Goal: Task Accomplishment & Management: Manage account settings

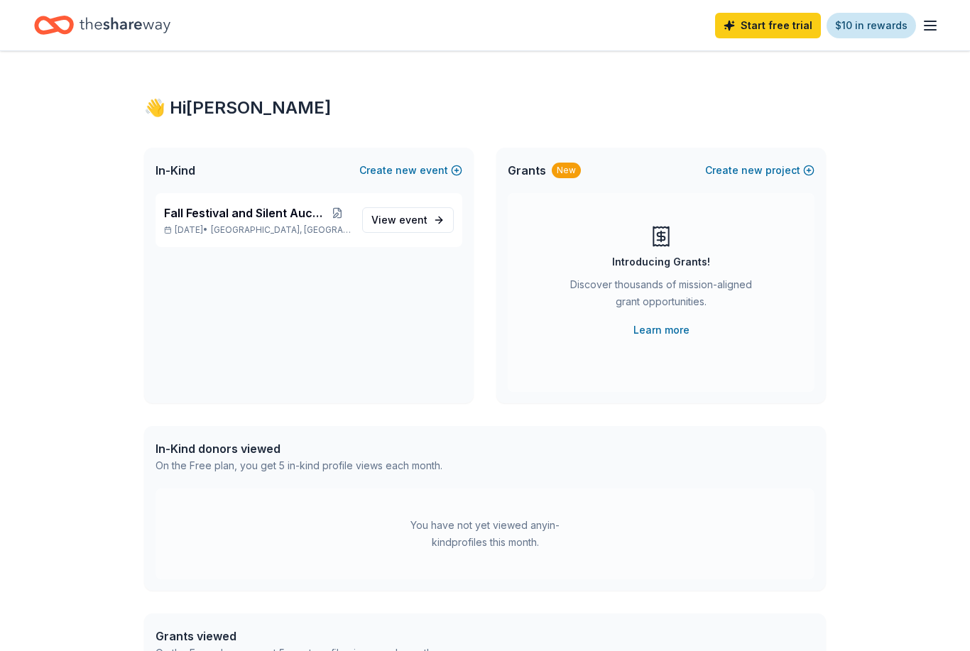
click at [914, 25] on link "$10 in rewards" at bounding box center [871, 26] width 89 height 26
click at [946, 25] on div "Start free trial $10 in rewards" at bounding box center [485, 25] width 970 height 50
click at [934, 23] on icon "button" at bounding box center [930, 25] width 17 height 17
click at [927, 32] on icon "button" at bounding box center [930, 25] width 17 height 17
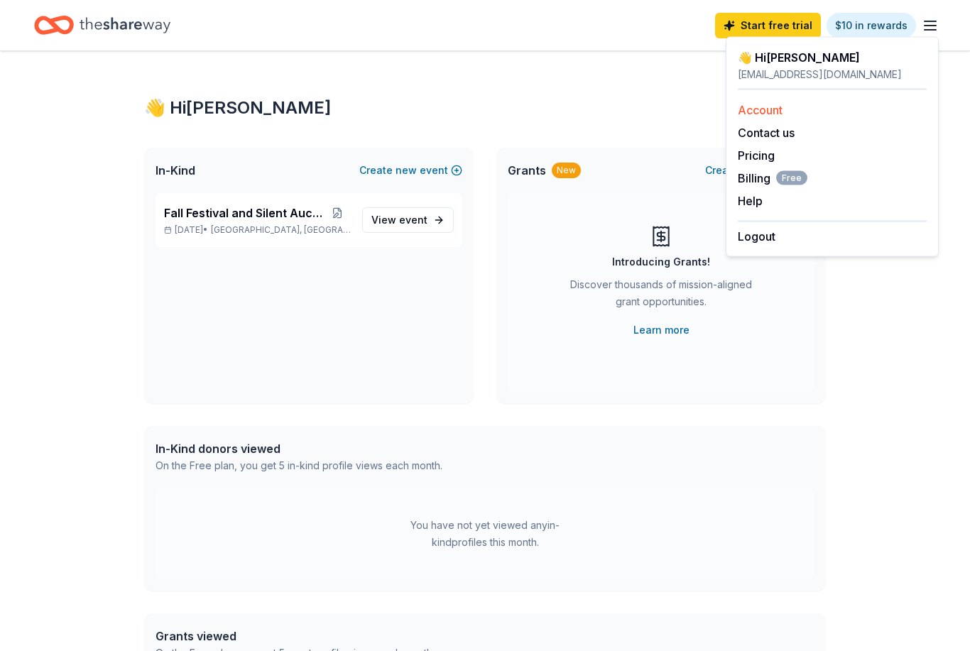
click at [759, 112] on link "Account" at bounding box center [760, 110] width 45 height 14
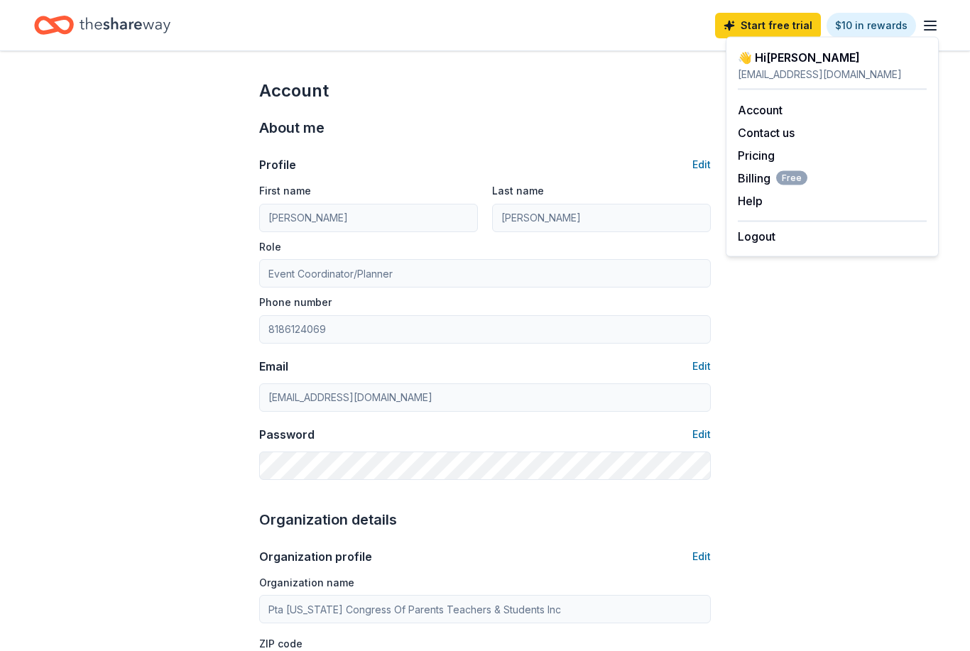
click at [923, 23] on icon "button" at bounding box center [930, 25] width 17 height 17
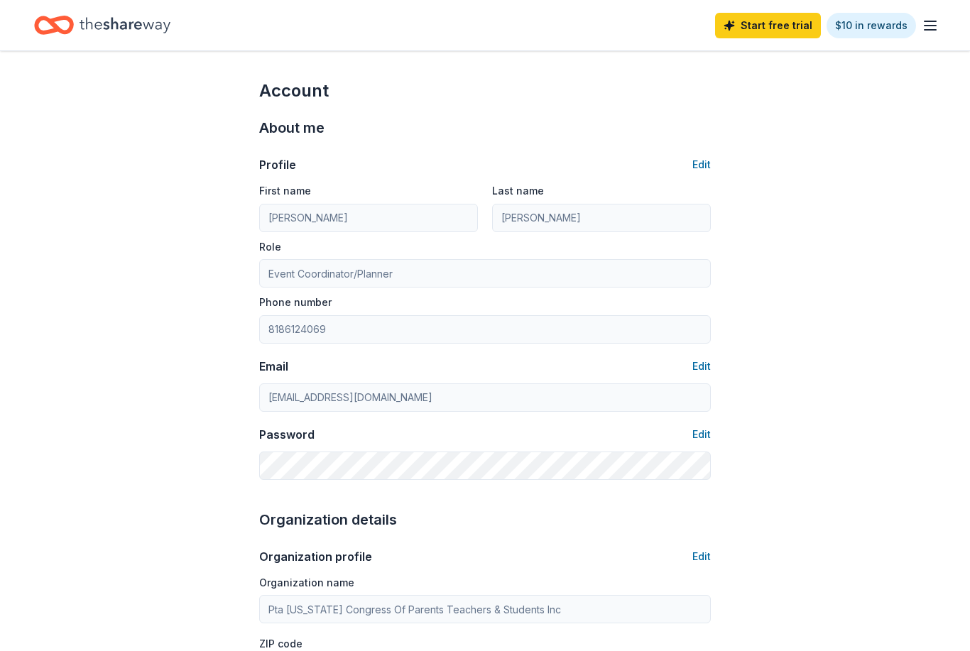
click at [928, 30] on line "button" at bounding box center [930, 30] width 11 height 0
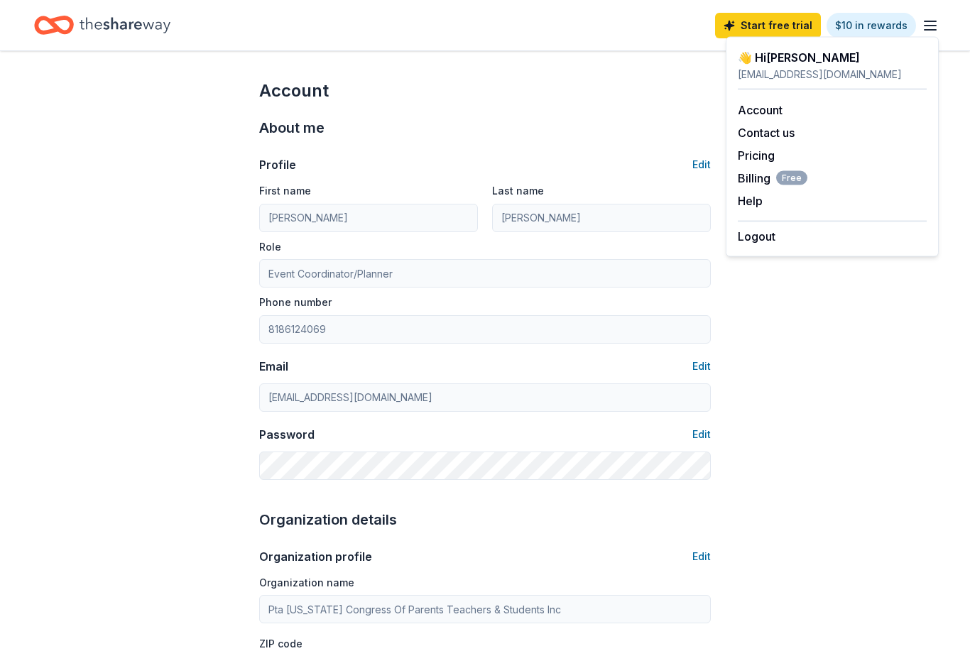
click at [547, 117] on div "About me" at bounding box center [485, 127] width 452 height 23
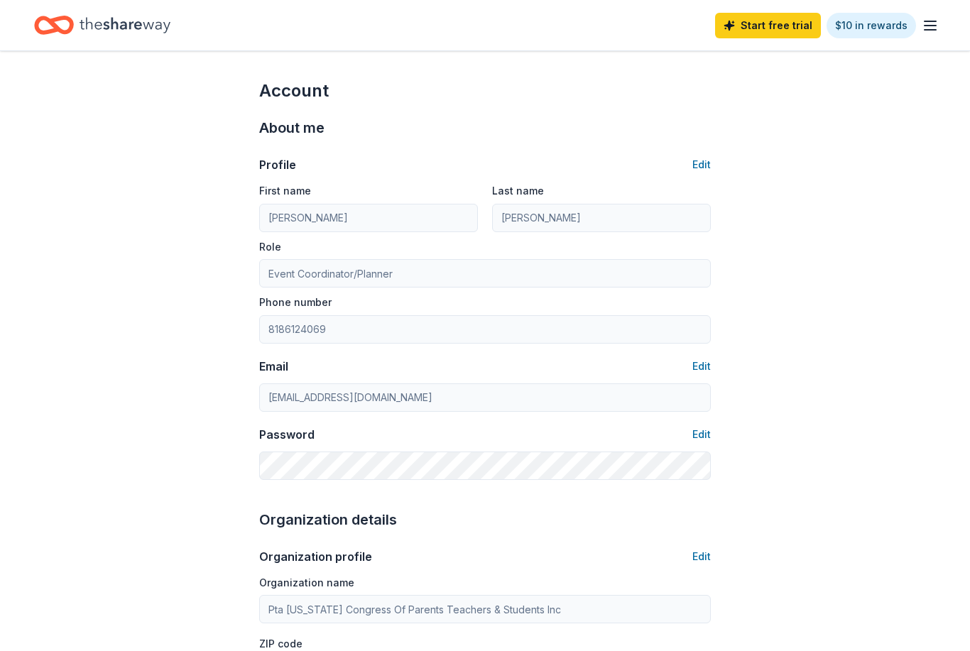
click at [133, 35] on icon "Home" at bounding box center [125, 25] width 91 height 29
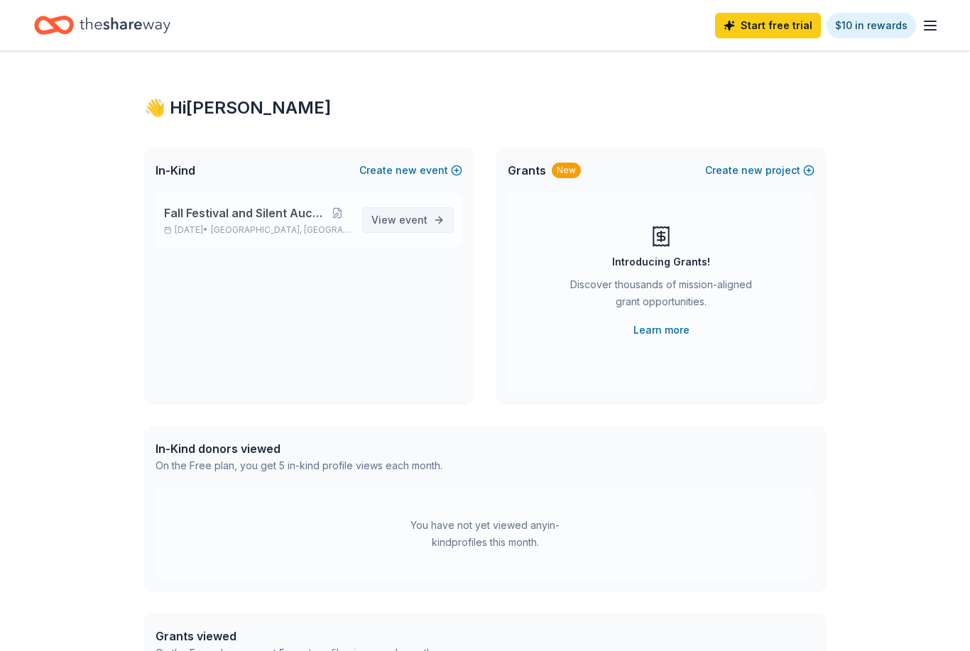
click at [395, 218] on span "View event" at bounding box center [399, 220] width 56 height 17
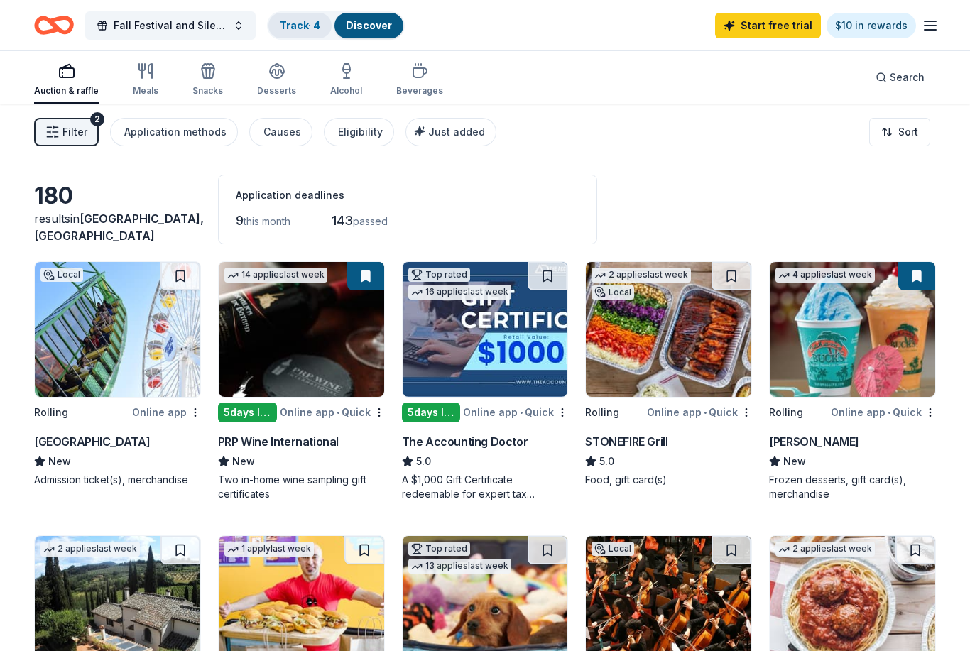
click at [314, 27] on link "Track · 4" at bounding box center [300, 25] width 40 height 12
click at [300, 28] on link "Track · 4" at bounding box center [300, 25] width 40 height 12
click at [313, 16] on div "Track · 4" at bounding box center [299, 26] width 63 height 26
click at [297, 19] on link "Track · 4" at bounding box center [300, 25] width 40 height 12
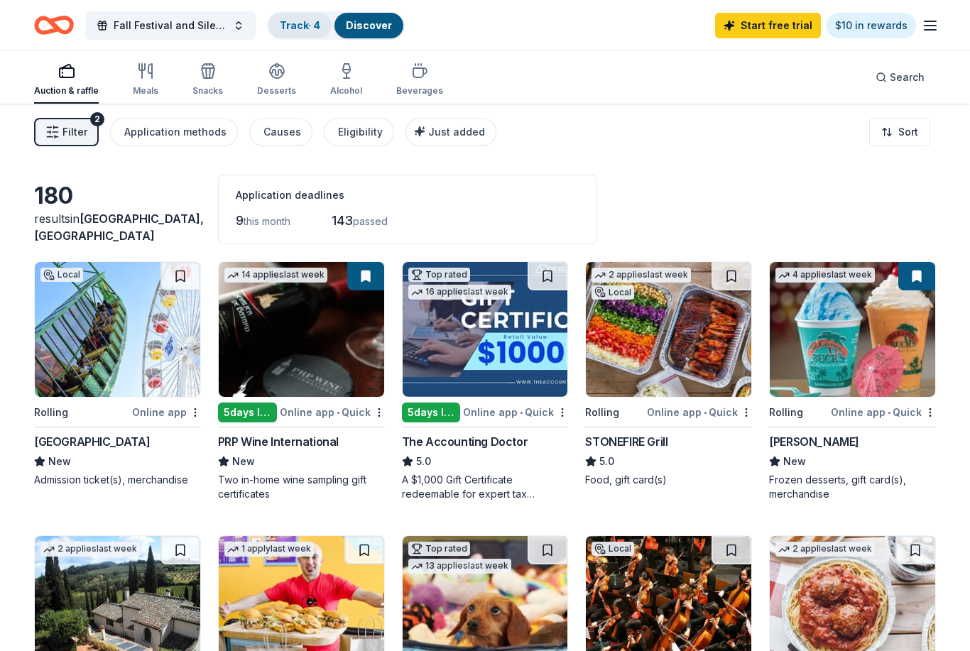
click at [301, 26] on link "Track · 4" at bounding box center [300, 25] width 40 height 12
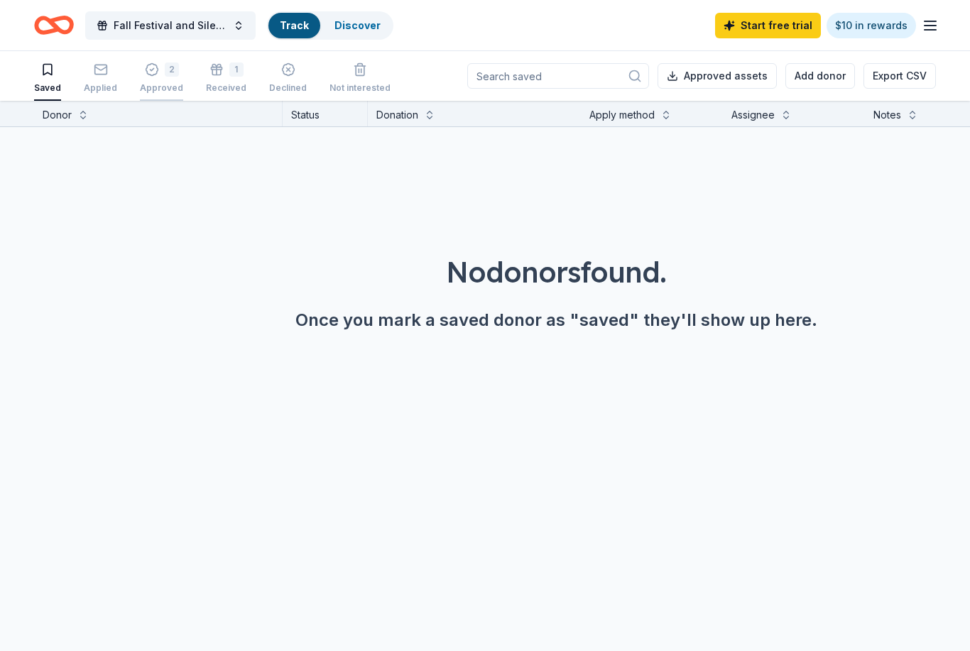
click at [173, 80] on div "2 Approved" at bounding box center [161, 78] width 43 height 31
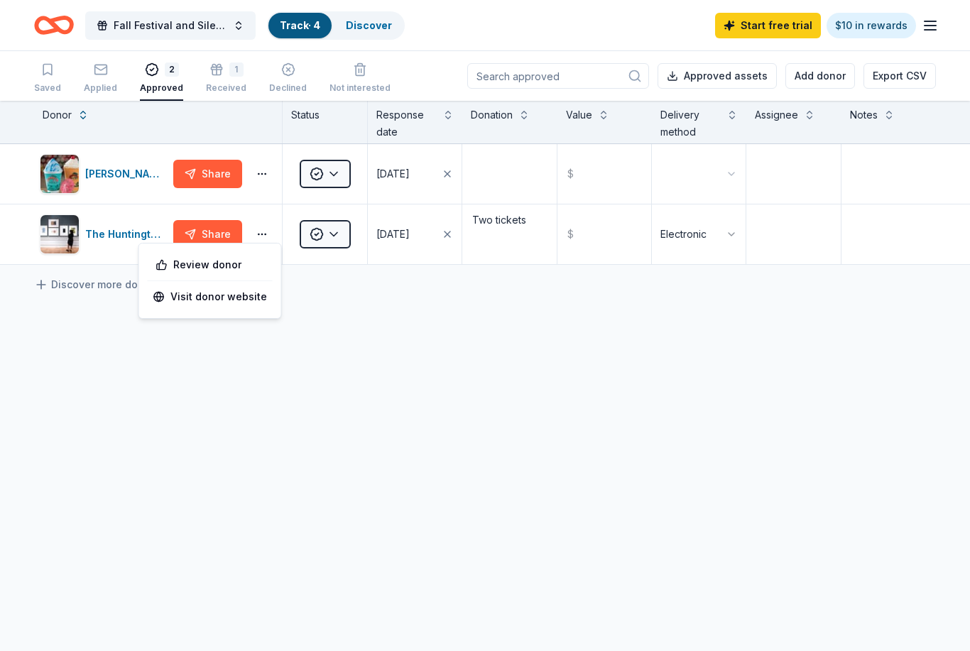
click at [401, 384] on div "Bahama Buck's Share Approved [DATE] $ The Huntington Share Approved [DATE] Two …" at bounding box center [485, 338] width 970 height 388
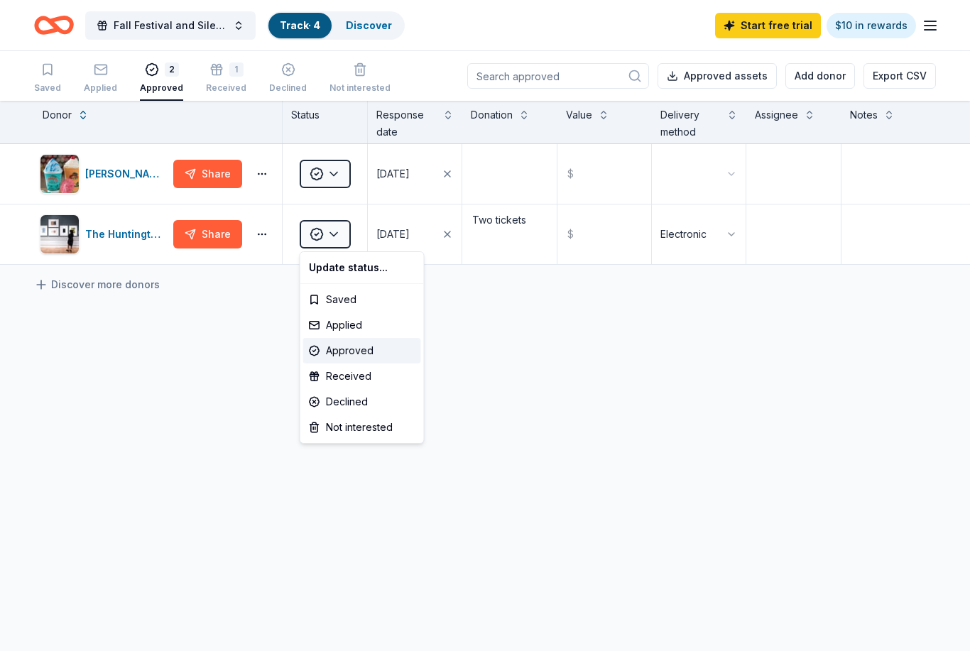
click at [614, 381] on html "Fall Festival and Silent Auction Track · 4 Discover Start free trial $10 in rew…" at bounding box center [485, 325] width 970 height 651
click at [234, 80] on div "1 Received" at bounding box center [226, 78] width 40 height 31
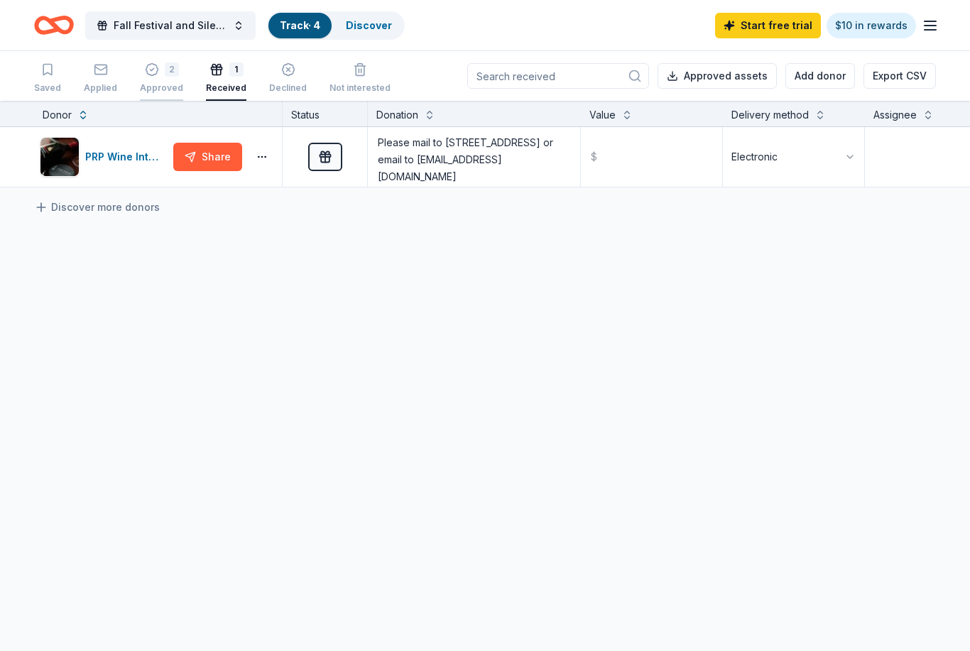
click at [168, 89] on div "Approved" at bounding box center [161, 87] width 43 height 11
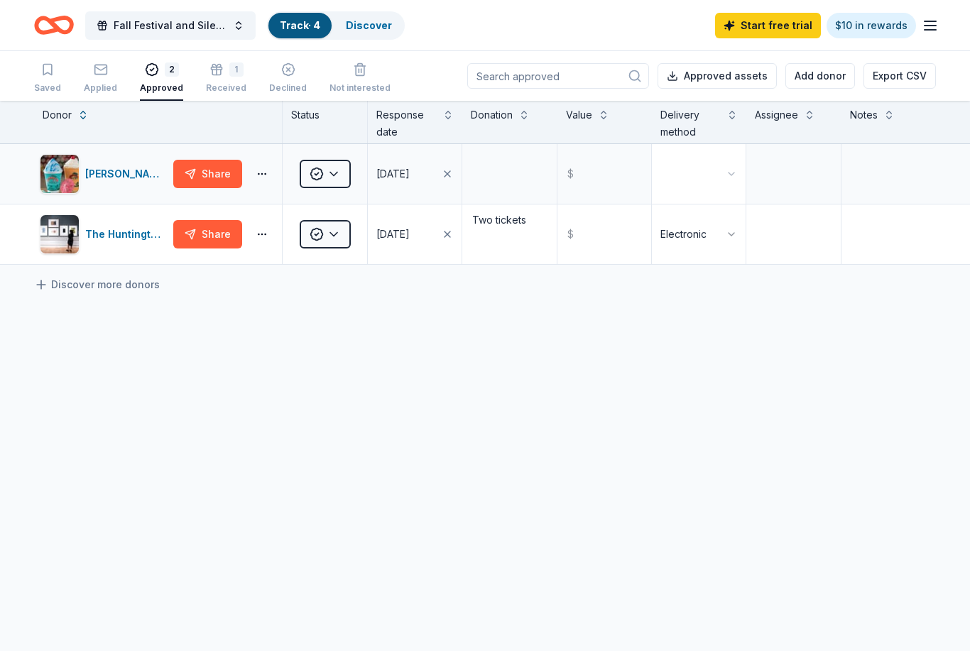
click at [716, 172] on button "button" at bounding box center [699, 174] width 94 height 60
click at [783, 335] on html "Fall Festival and Silent Auction Track · 4 Discover Start free trial $10 in rew…" at bounding box center [485, 325] width 970 height 651
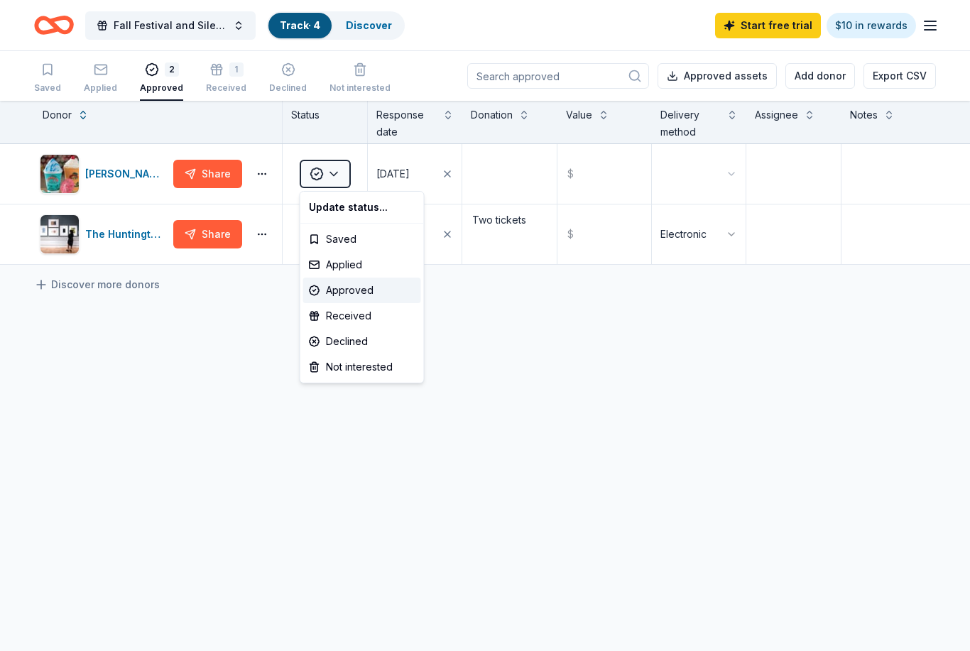
click at [683, 488] on html "Fall Festival and Silent Auction Track · 4 Discover Start free trial $10 in rew…" at bounding box center [485, 325] width 970 height 651
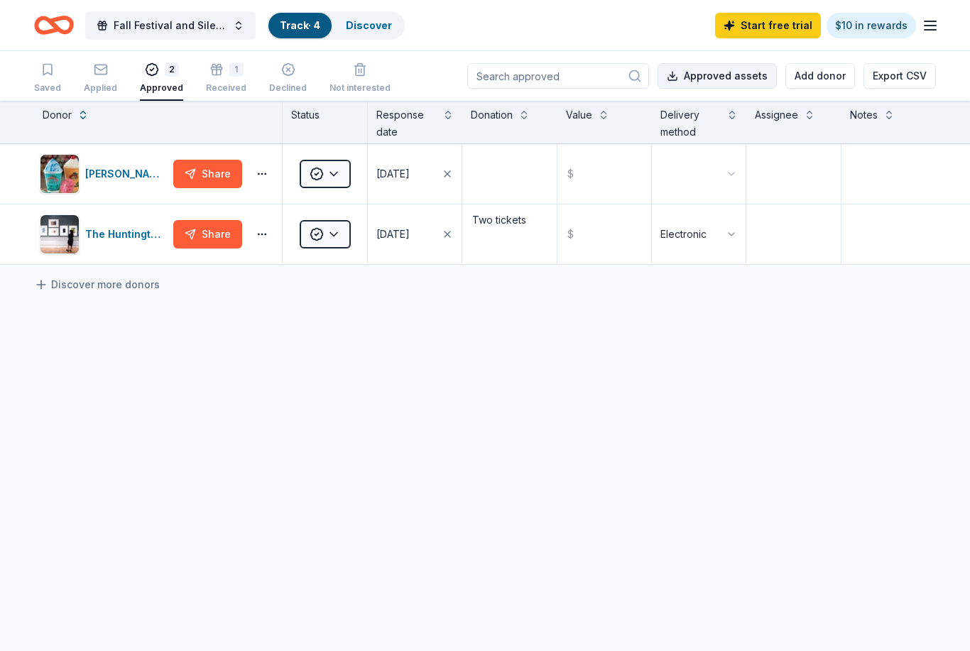
click at [734, 70] on button "Approved assets" at bounding box center [717, 76] width 119 height 26
click at [224, 188] on button "Share" at bounding box center [207, 174] width 69 height 28
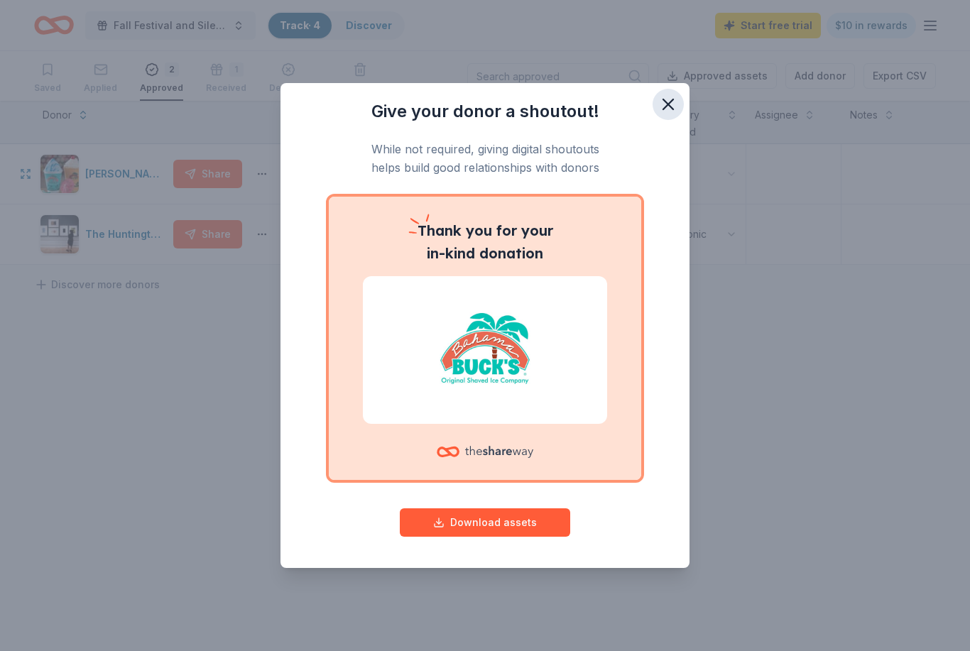
click at [666, 108] on icon "button" at bounding box center [668, 104] width 20 height 20
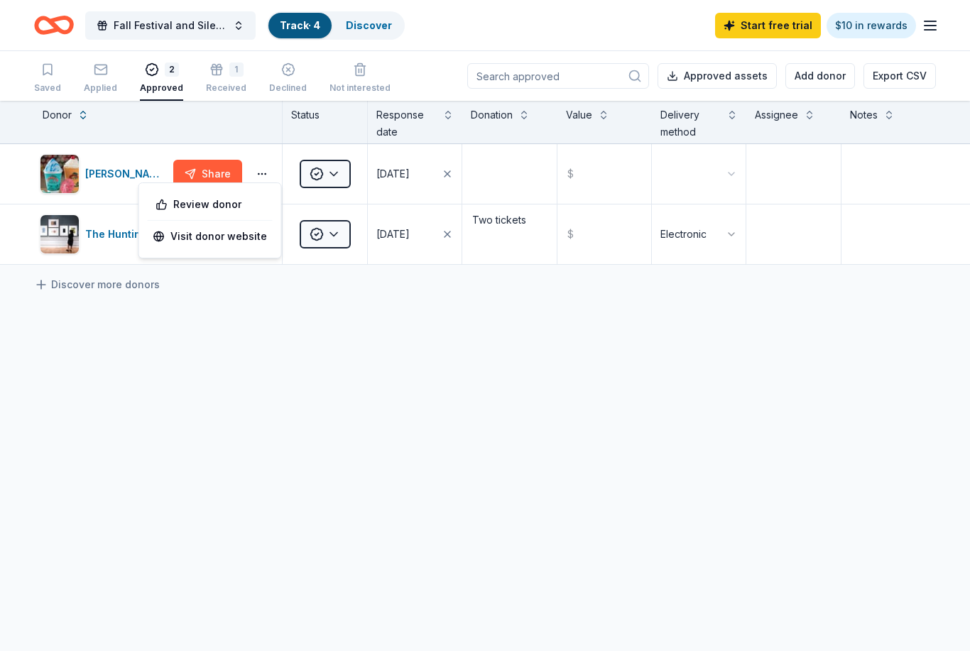
click at [305, 346] on div "Bahama Buck's Share Approved [DATE] $ The Huntington Share Approved [DATE] Two …" at bounding box center [485, 338] width 970 height 388
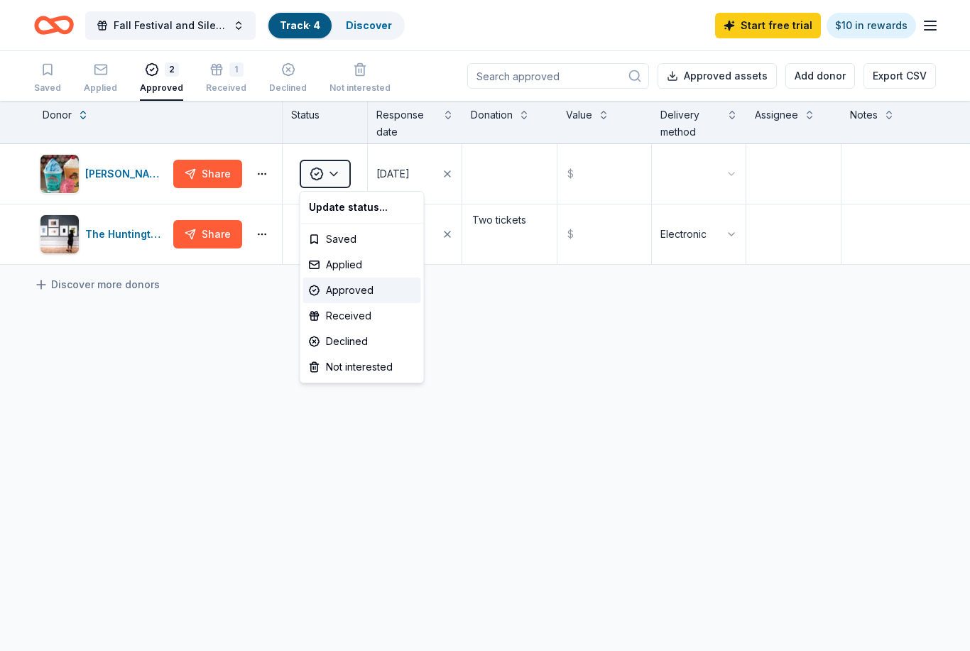
click at [742, 395] on html "Fall Festival and Silent Auction Track · 4 Discover Start free trial $10 in rew…" at bounding box center [485, 325] width 970 height 651
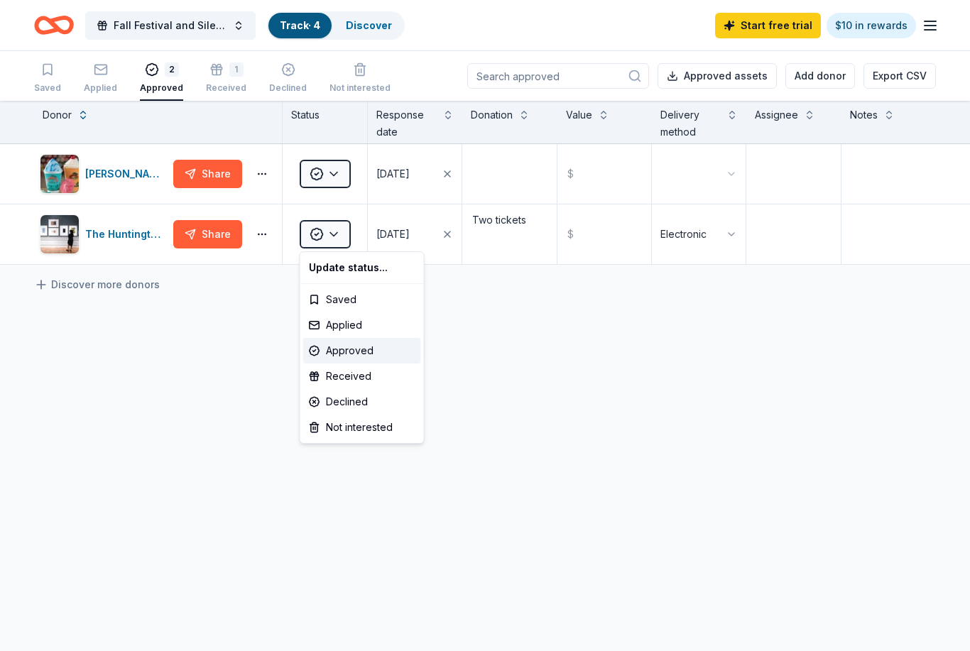
click at [702, 387] on html "Fall Festival and Silent Auction Track · 4 Discover Start free trial $10 in rew…" at bounding box center [485, 325] width 970 height 651
